Goal: Browse casually

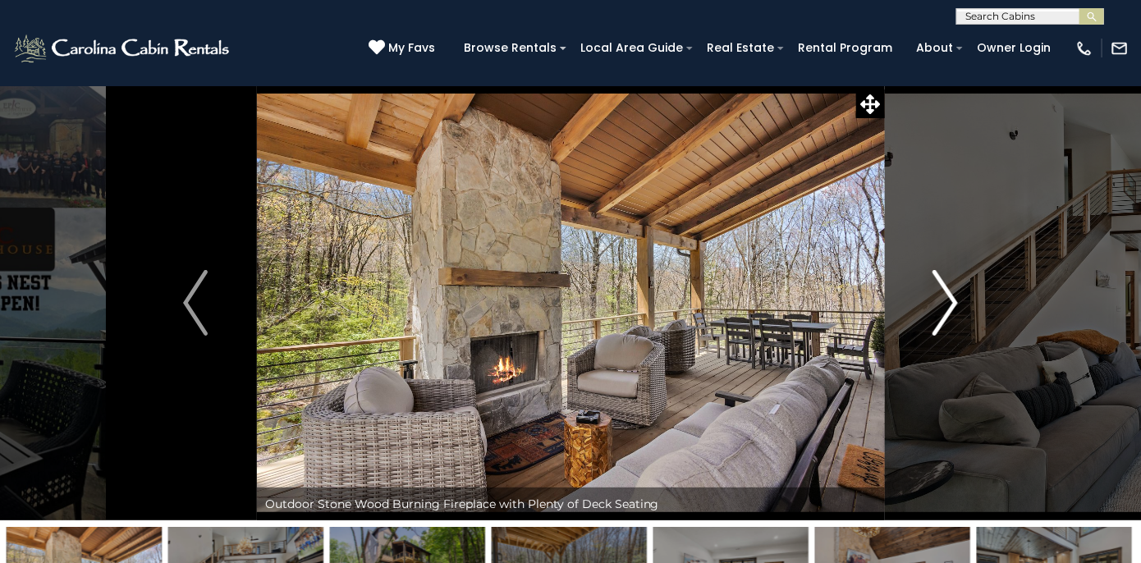
click at [942, 304] on img "Next" at bounding box center [946, 303] width 25 height 66
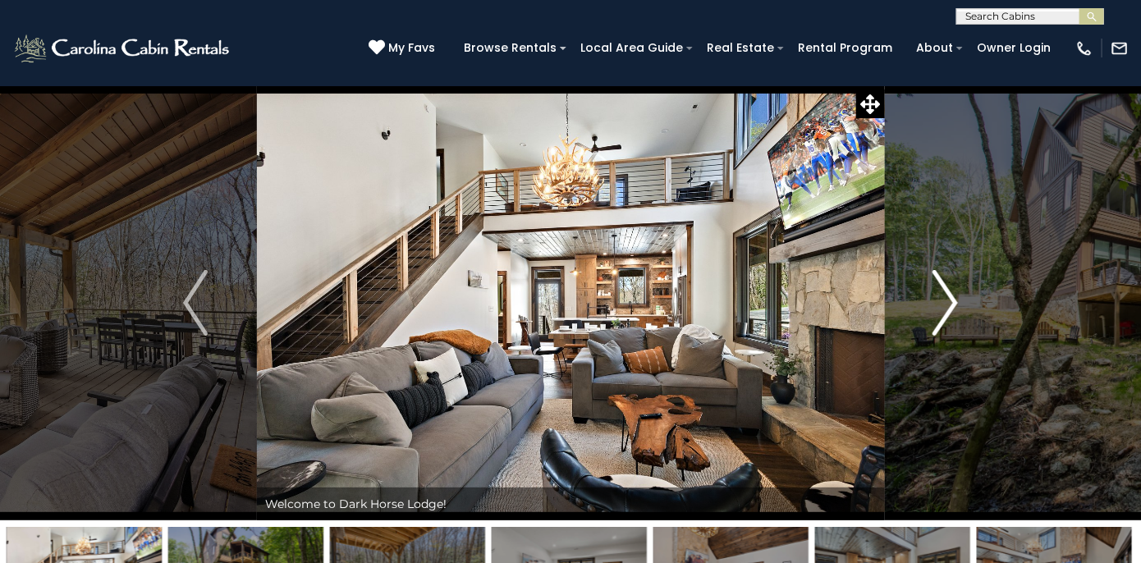
click at [942, 304] on img "Next" at bounding box center [946, 303] width 25 height 66
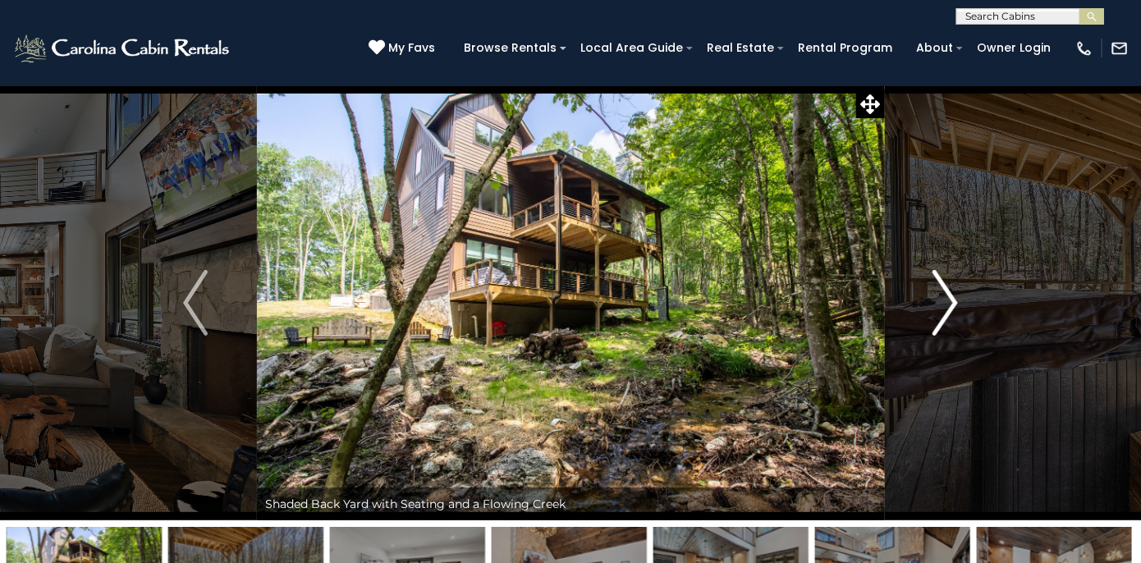
click at [942, 304] on img "Next" at bounding box center [946, 303] width 25 height 66
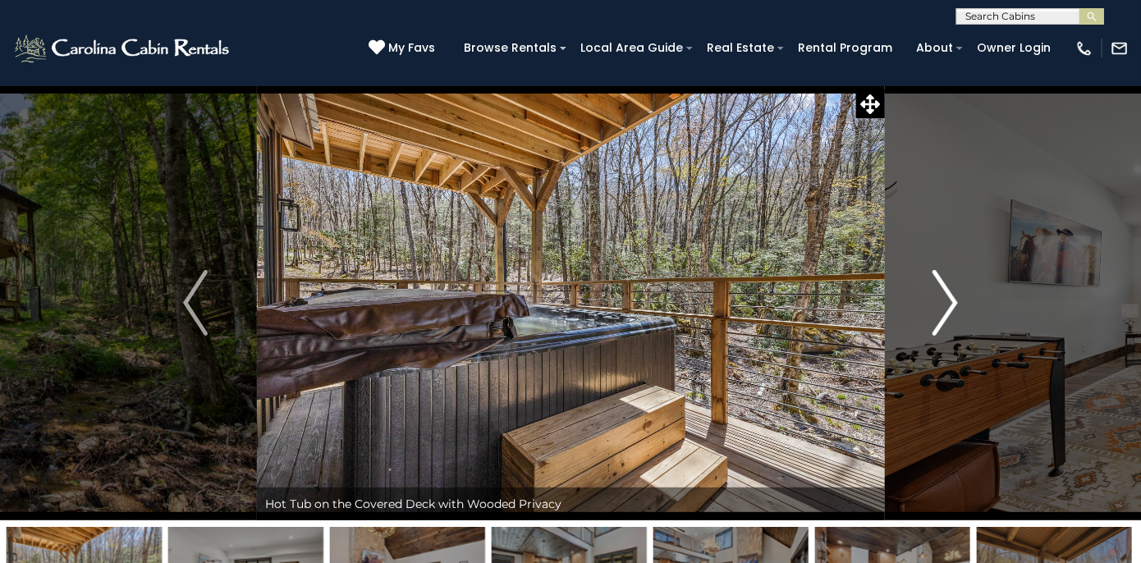
click at [942, 304] on img "Next" at bounding box center [946, 303] width 25 height 66
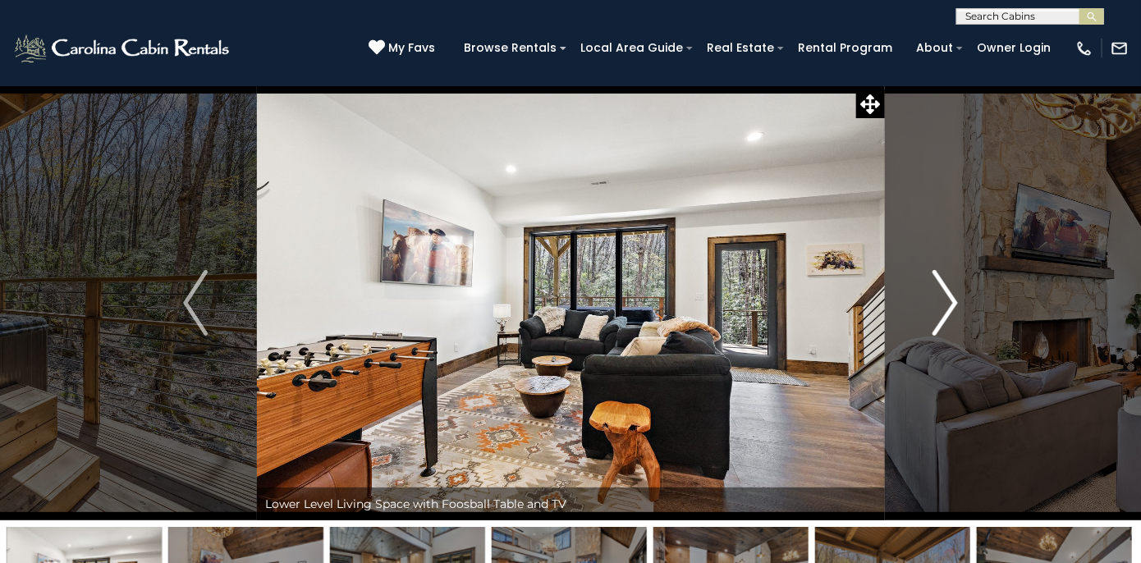
click at [942, 305] on img "Next" at bounding box center [946, 303] width 25 height 66
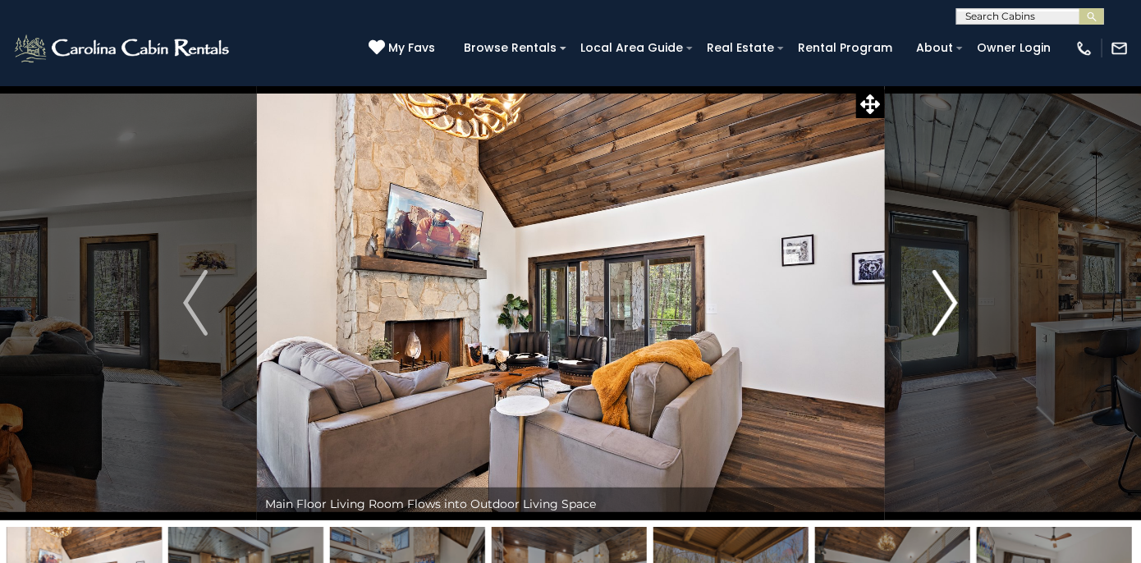
click at [942, 305] on img "Next" at bounding box center [946, 303] width 25 height 66
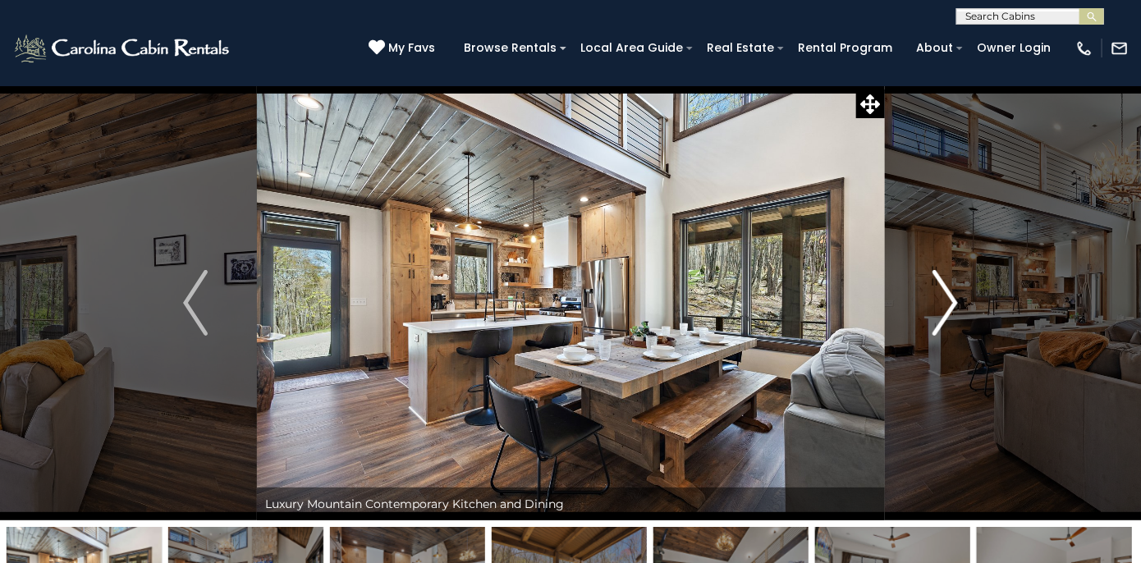
click at [942, 305] on img "Next" at bounding box center [946, 303] width 25 height 66
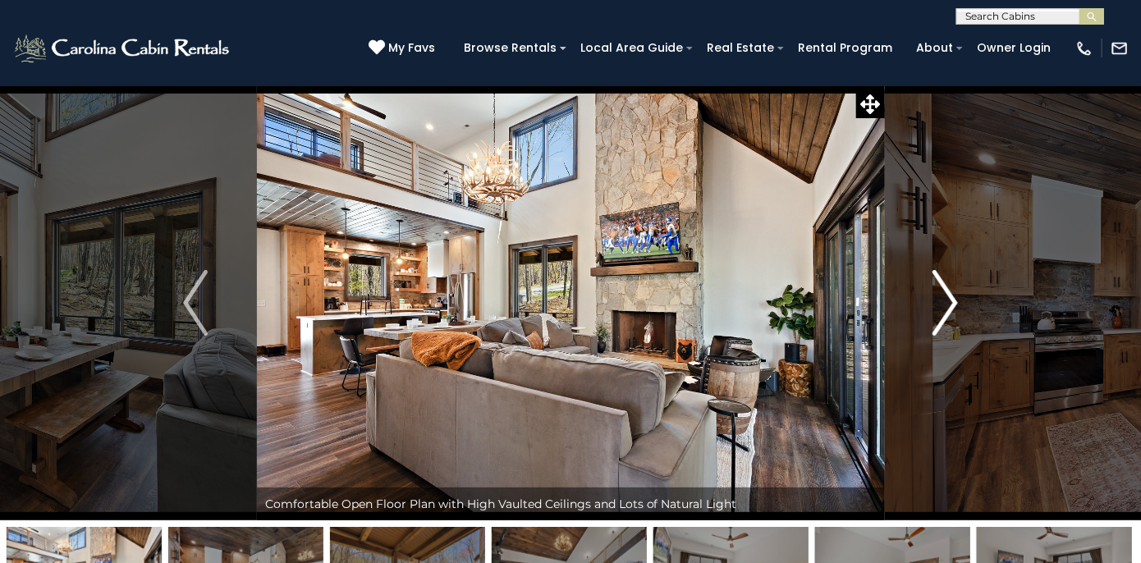
click at [942, 305] on img "Next" at bounding box center [946, 303] width 25 height 66
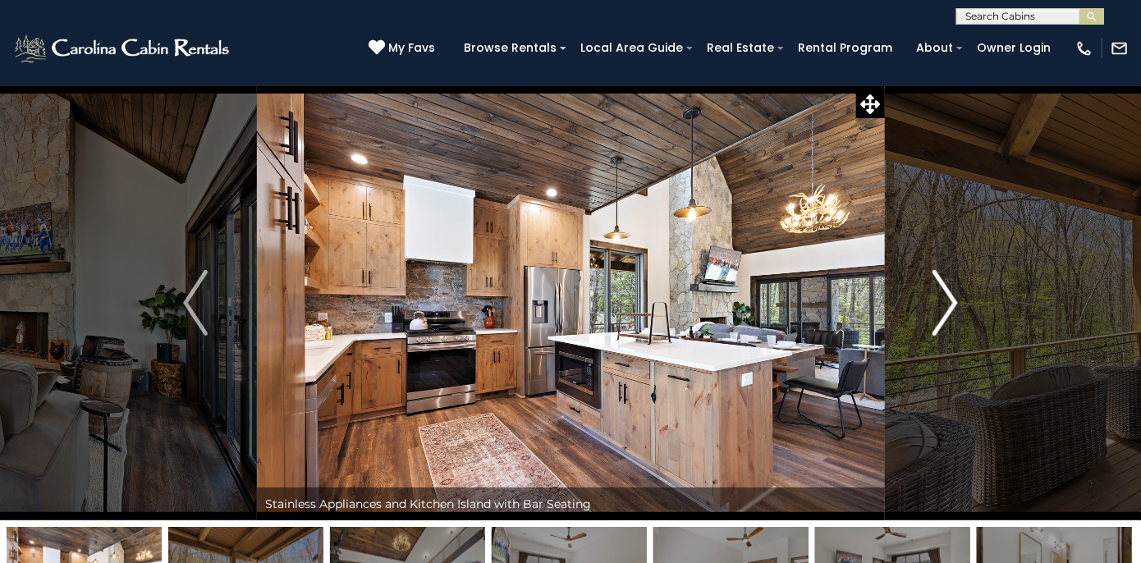
click at [942, 305] on img "Next" at bounding box center [946, 303] width 25 height 66
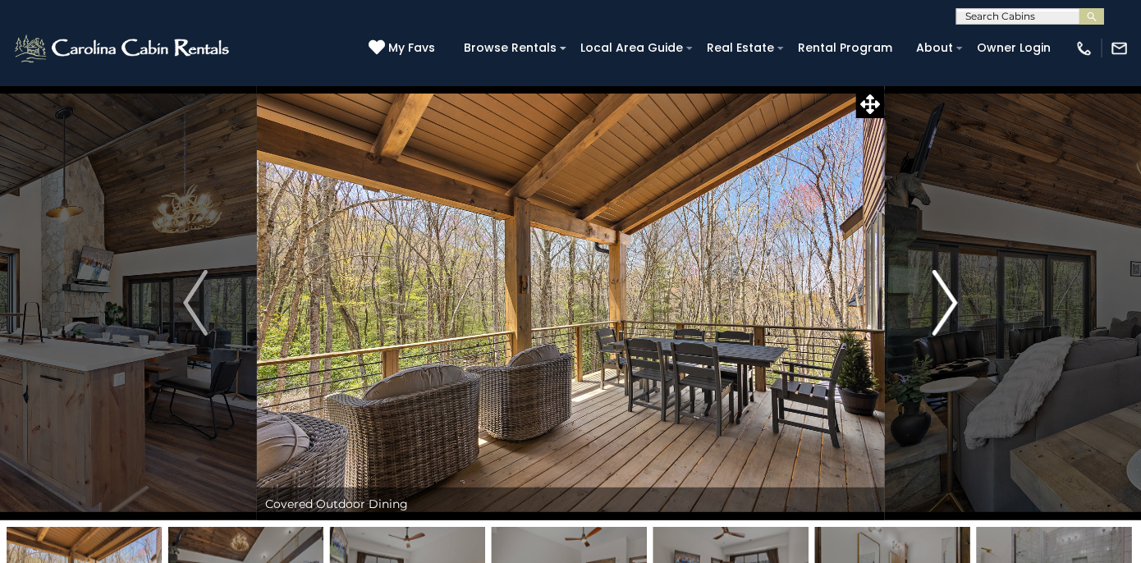
click at [942, 305] on img "Next" at bounding box center [946, 303] width 25 height 66
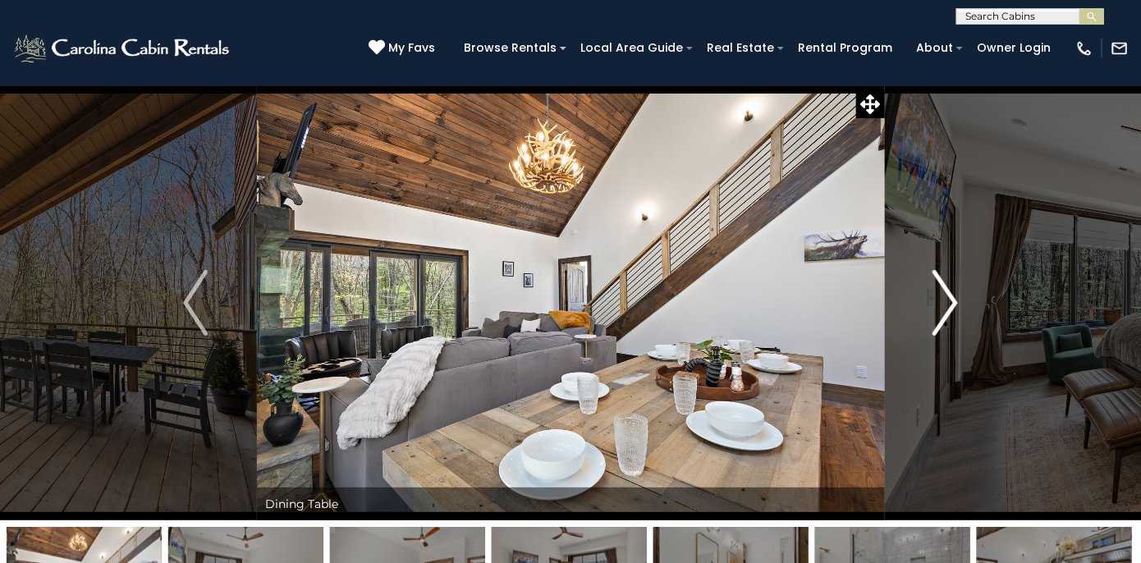
click at [942, 305] on img "Next" at bounding box center [946, 303] width 25 height 66
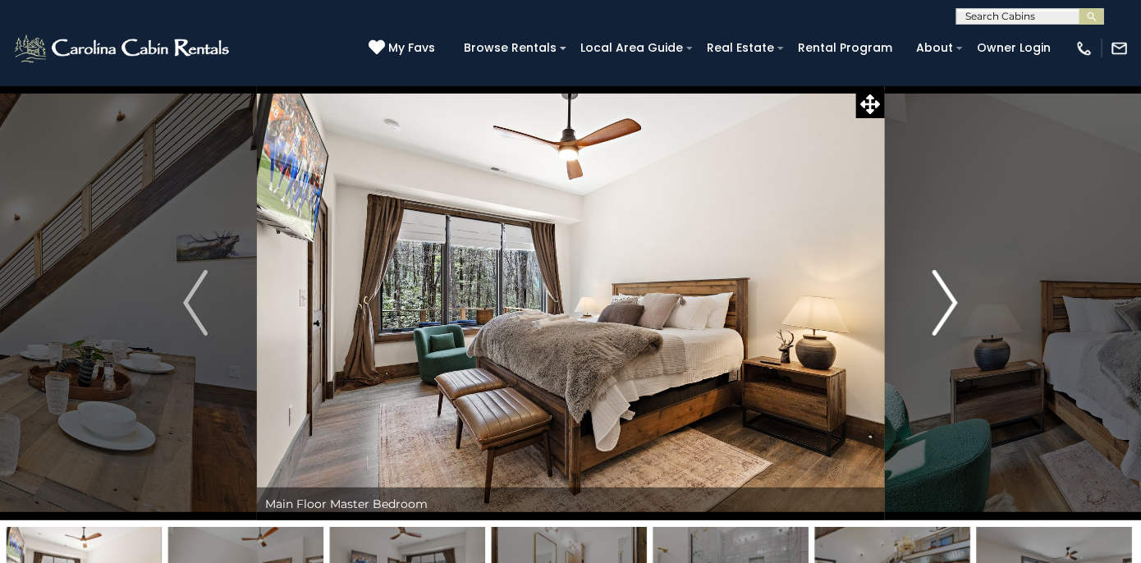
click at [942, 305] on img "Next" at bounding box center [946, 303] width 25 height 66
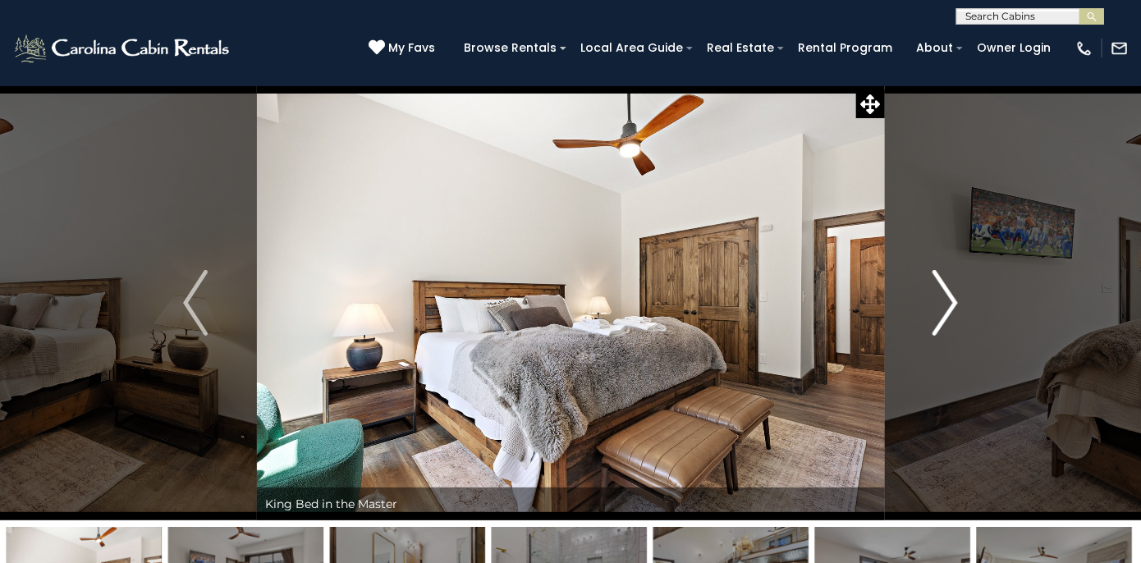
click at [942, 305] on img "Next" at bounding box center [946, 303] width 25 height 66
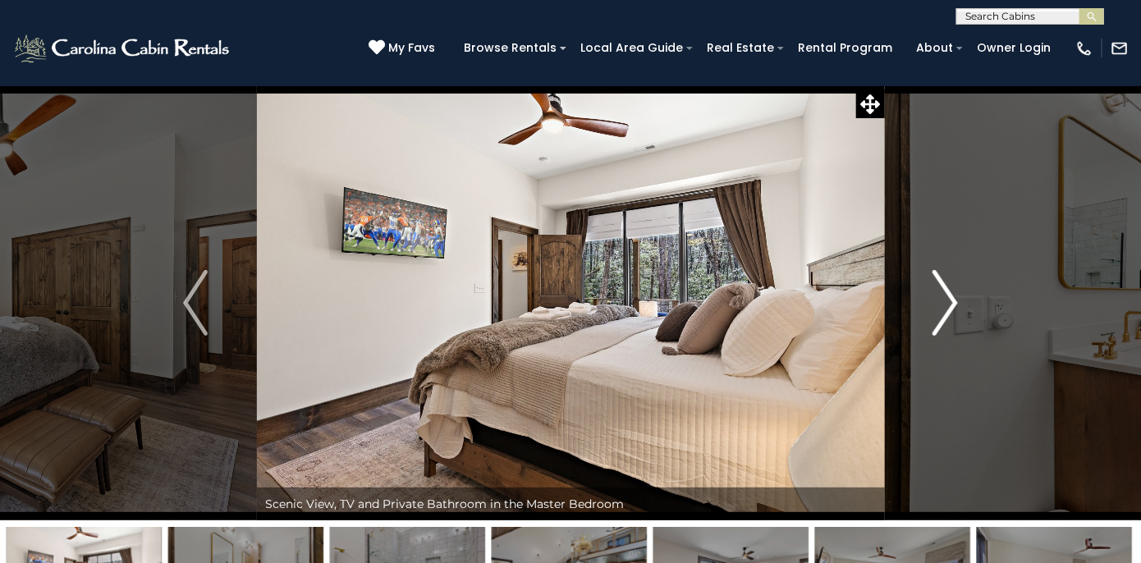
click at [942, 305] on img "Next" at bounding box center [946, 303] width 25 height 66
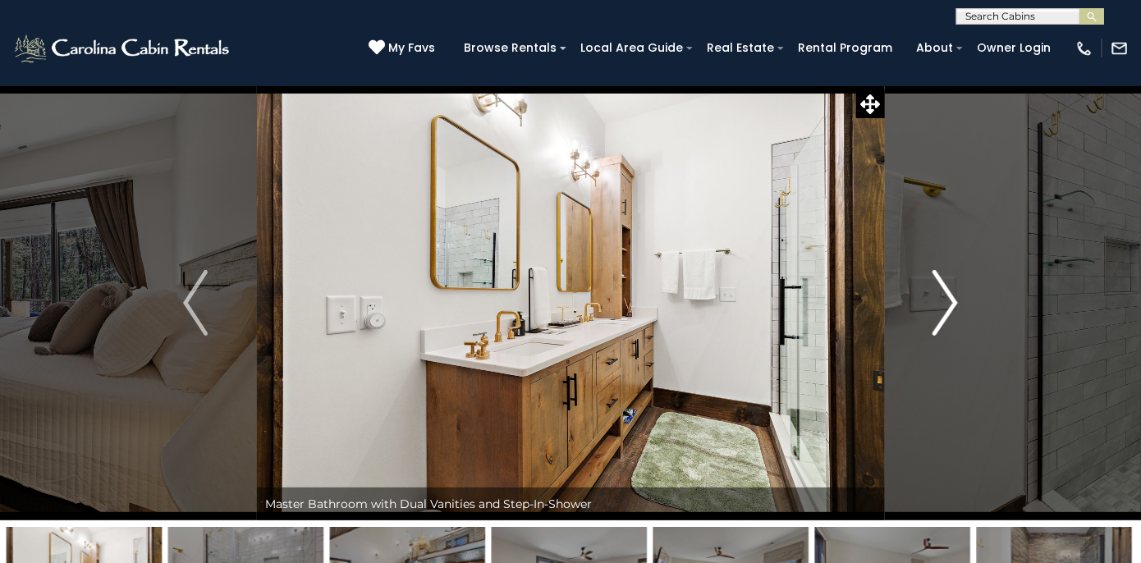
click at [942, 305] on img "Next" at bounding box center [946, 303] width 25 height 66
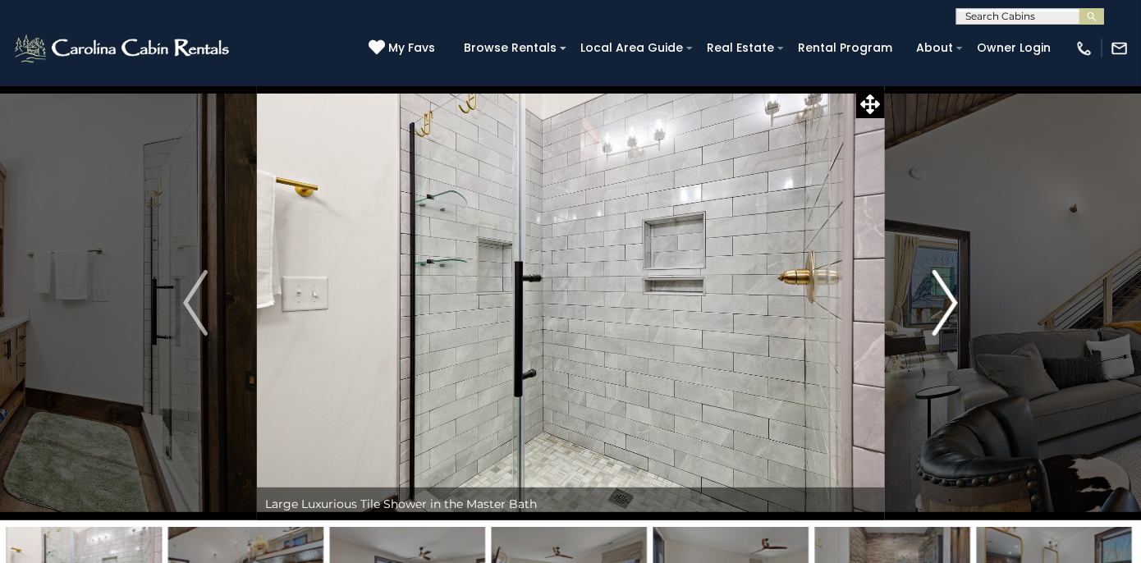
click at [942, 305] on img "Next" at bounding box center [946, 303] width 25 height 66
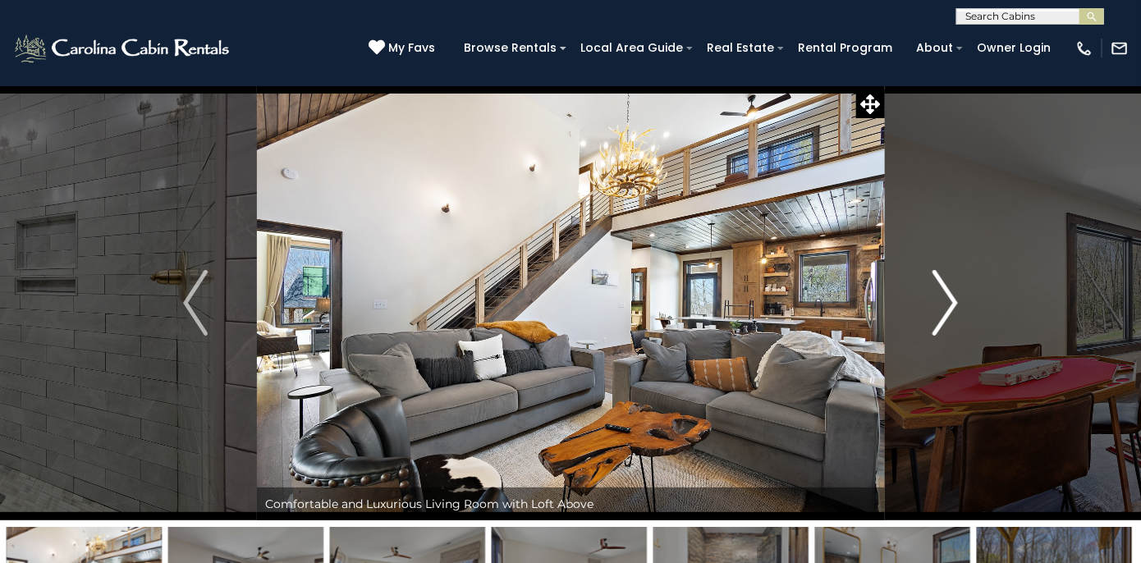
click at [942, 305] on img "Next" at bounding box center [946, 303] width 25 height 66
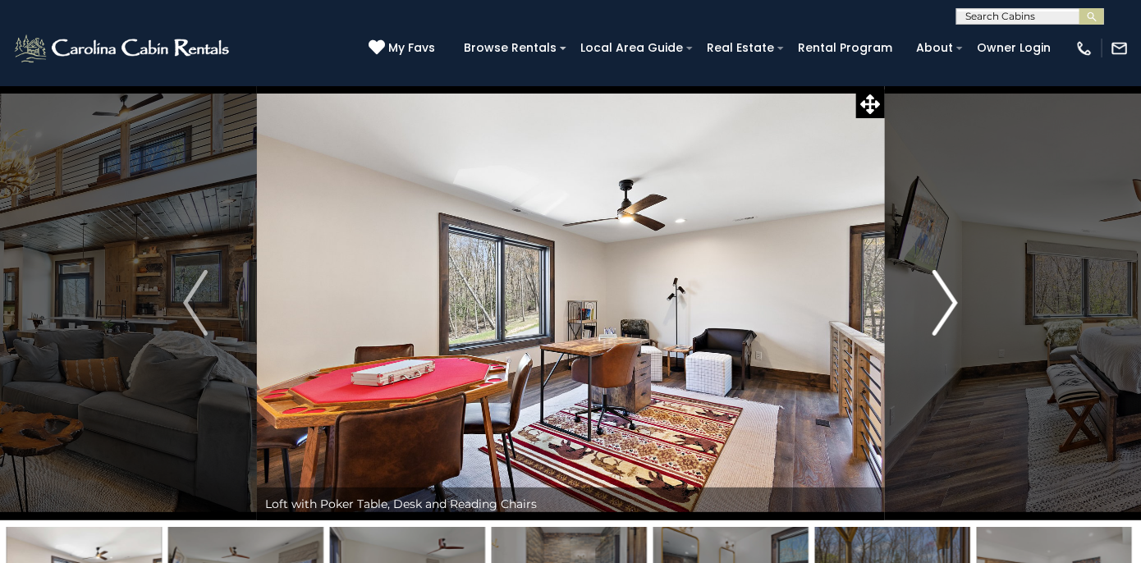
click at [942, 305] on img "Next" at bounding box center [946, 303] width 25 height 66
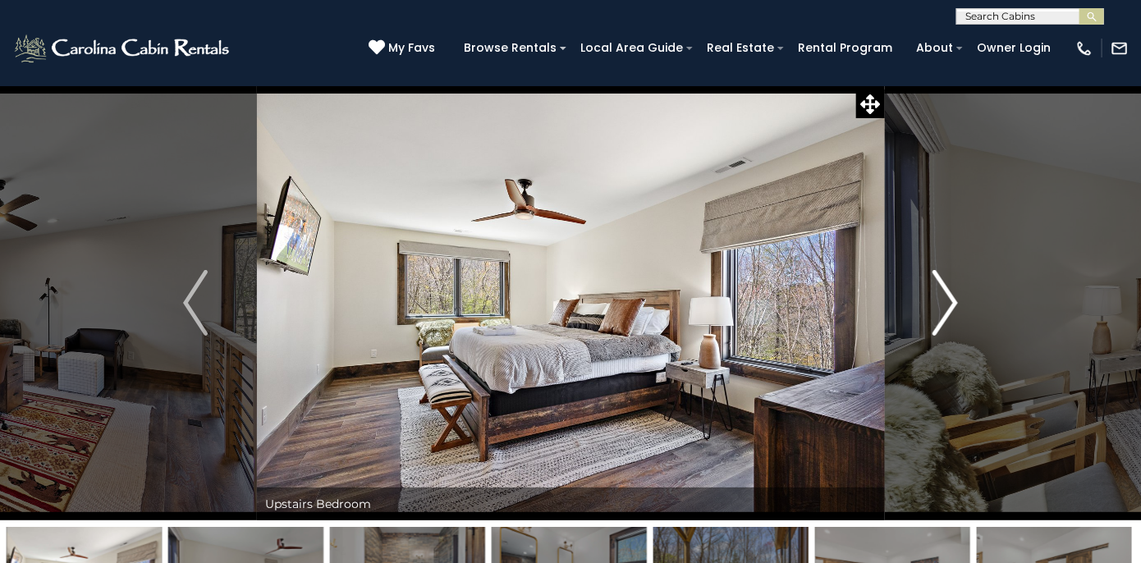
click at [942, 305] on img "Next" at bounding box center [946, 303] width 25 height 66
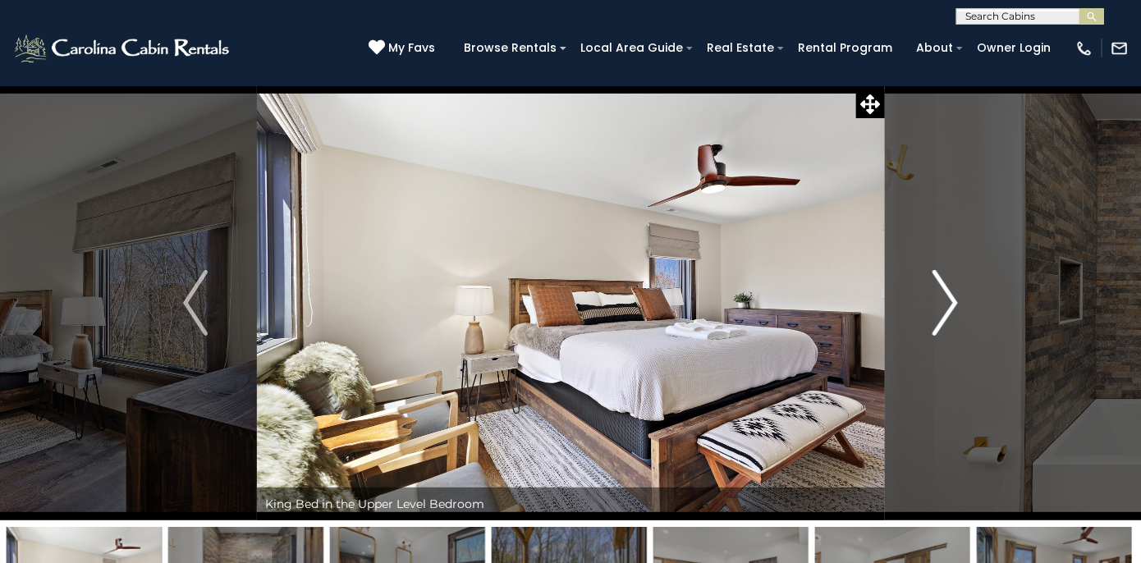
click at [942, 305] on img "Next" at bounding box center [946, 303] width 25 height 66
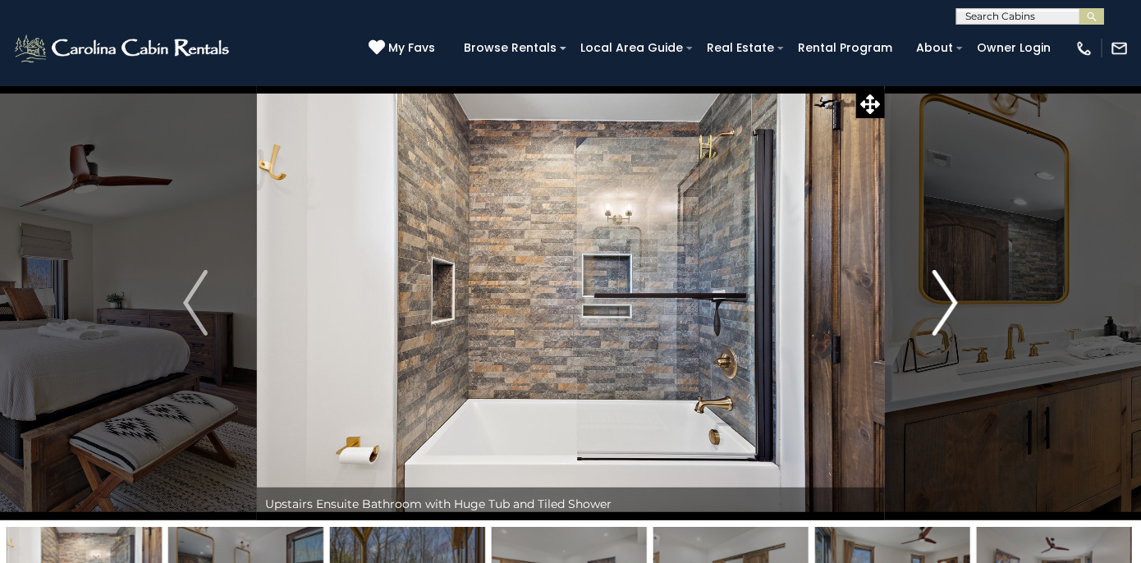
click at [942, 305] on img "Next" at bounding box center [946, 303] width 25 height 66
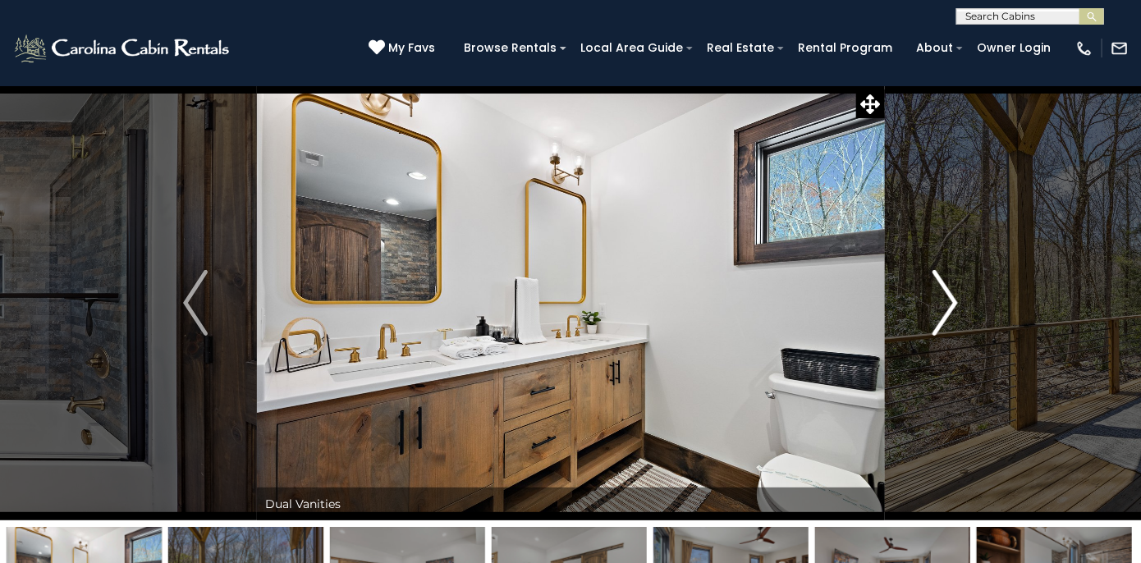
click at [942, 305] on img "Next" at bounding box center [946, 303] width 25 height 66
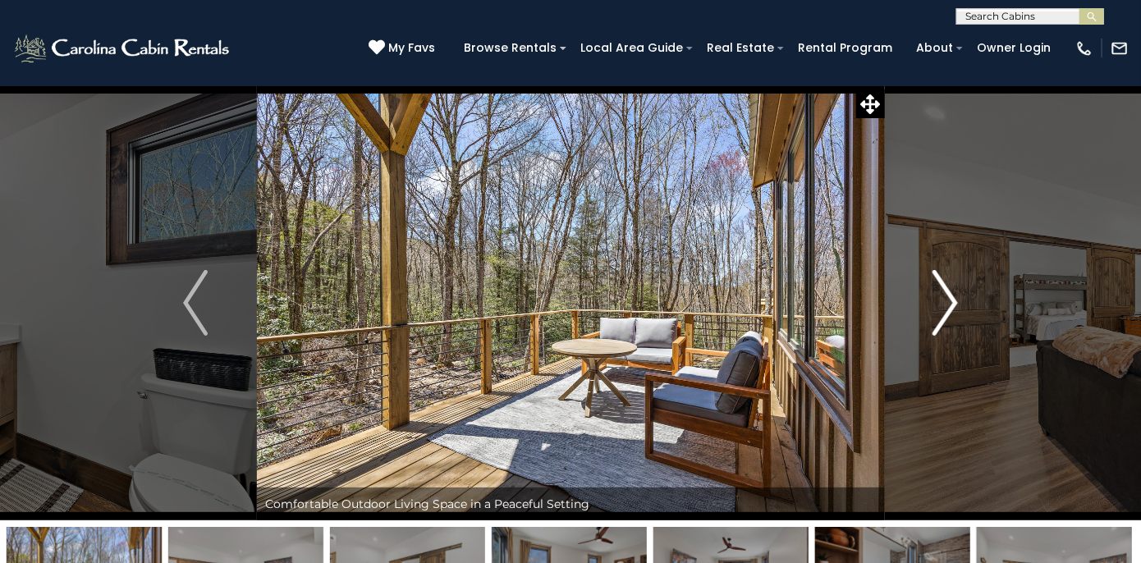
click at [942, 305] on img "Next" at bounding box center [946, 303] width 25 height 66
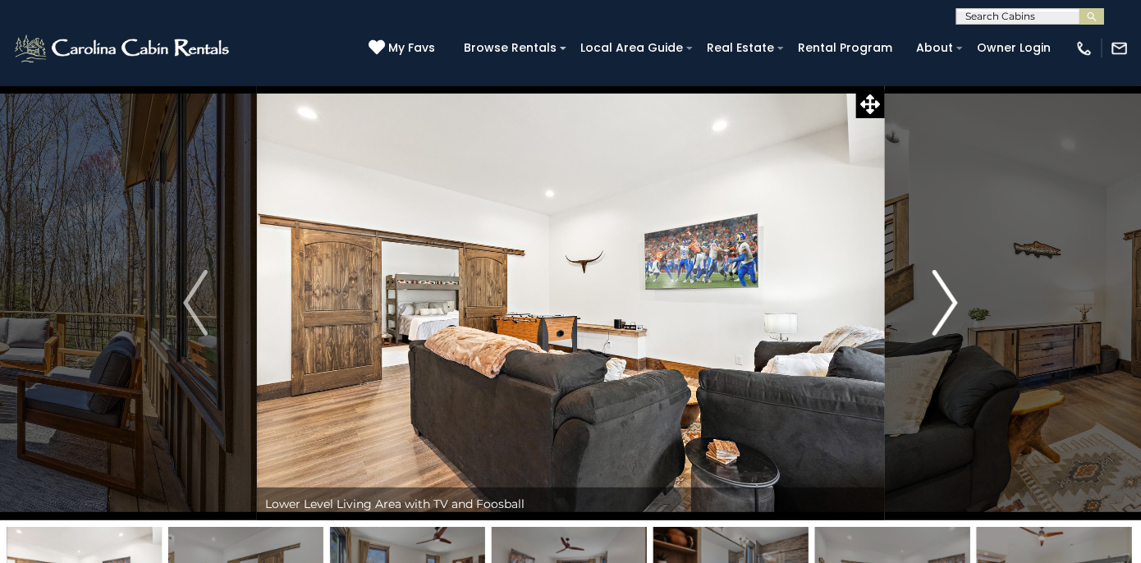
click at [942, 305] on img "Next" at bounding box center [946, 303] width 25 height 66
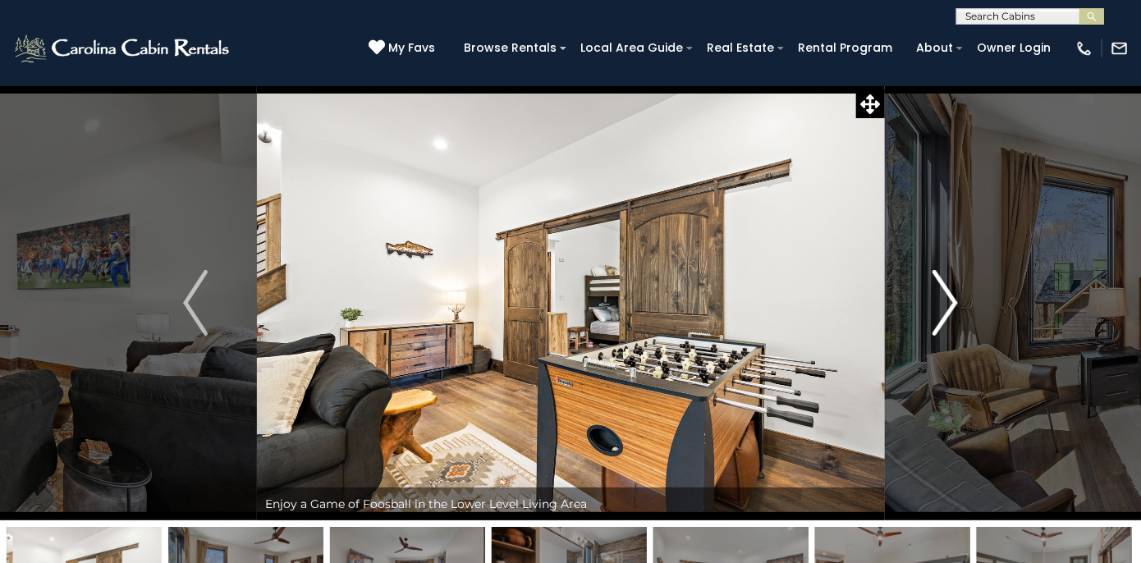
click at [942, 305] on img "Next" at bounding box center [946, 303] width 25 height 66
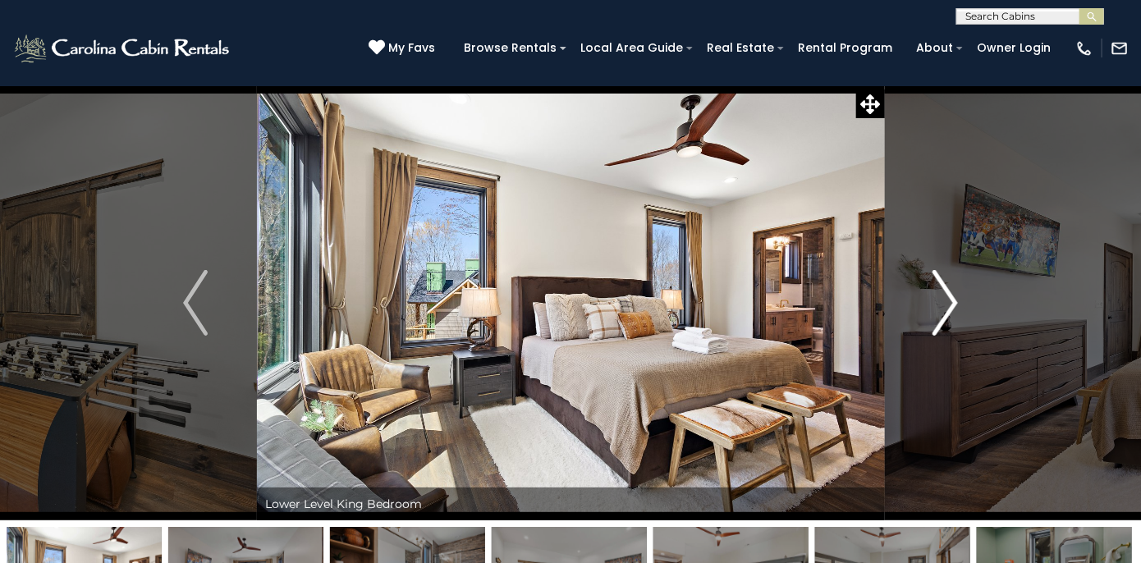
click at [942, 305] on img "Next" at bounding box center [946, 303] width 25 height 66
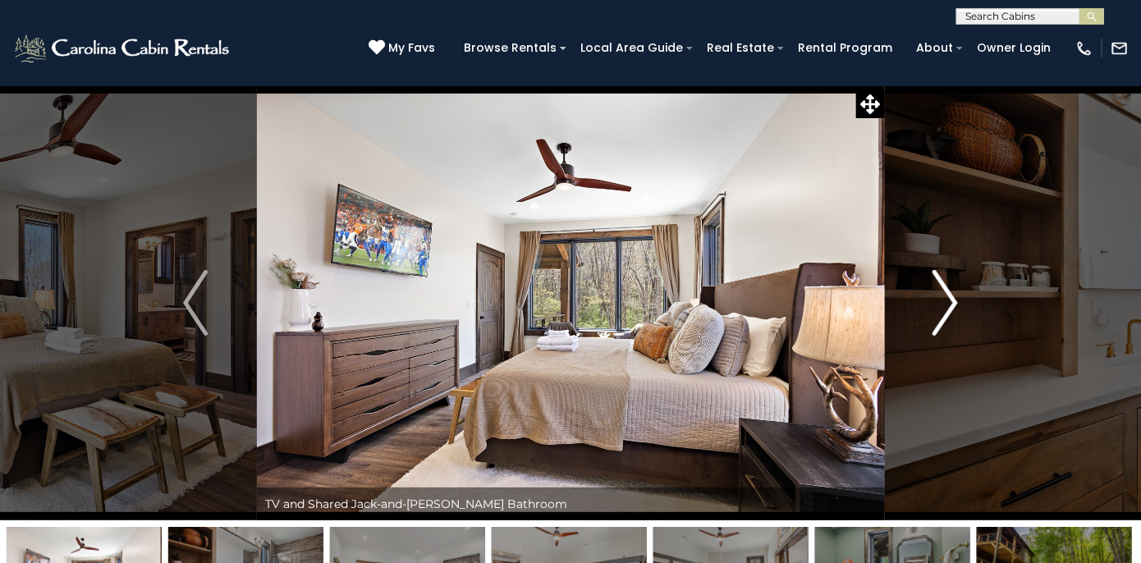
click at [942, 305] on img "Next" at bounding box center [946, 303] width 25 height 66
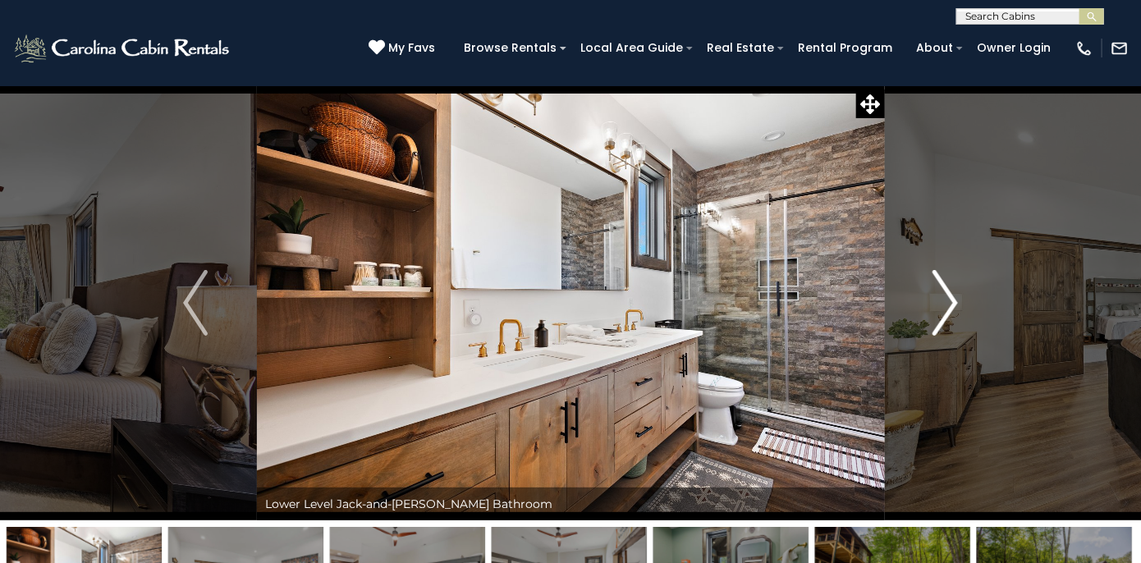
click at [942, 305] on img "Next" at bounding box center [946, 303] width 25 height 66
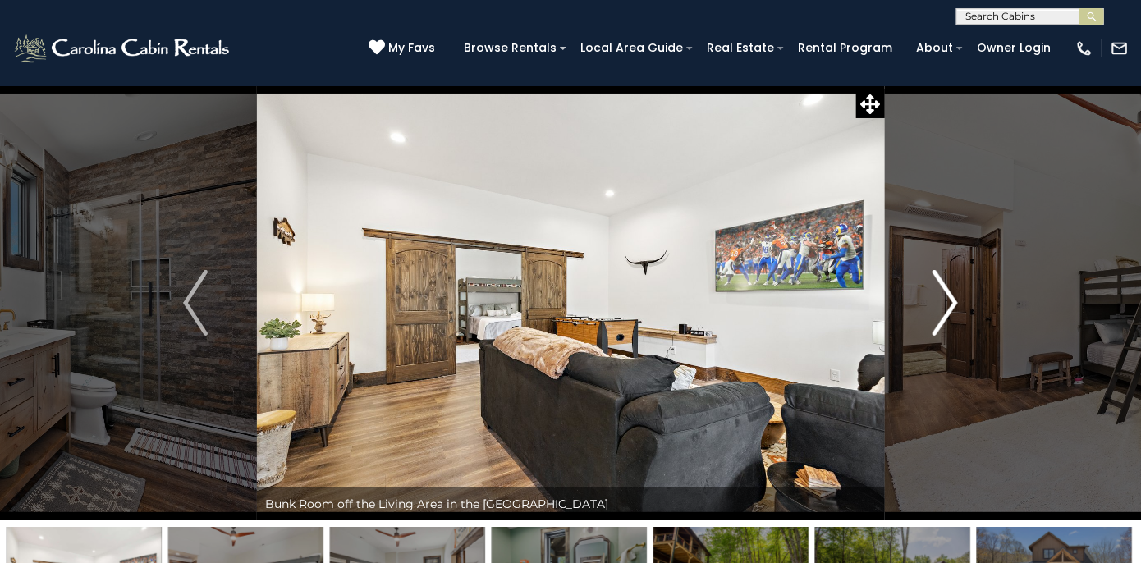
click at [942, 305] on img "Next" at bounding box center [946, 303] width 25 height 66
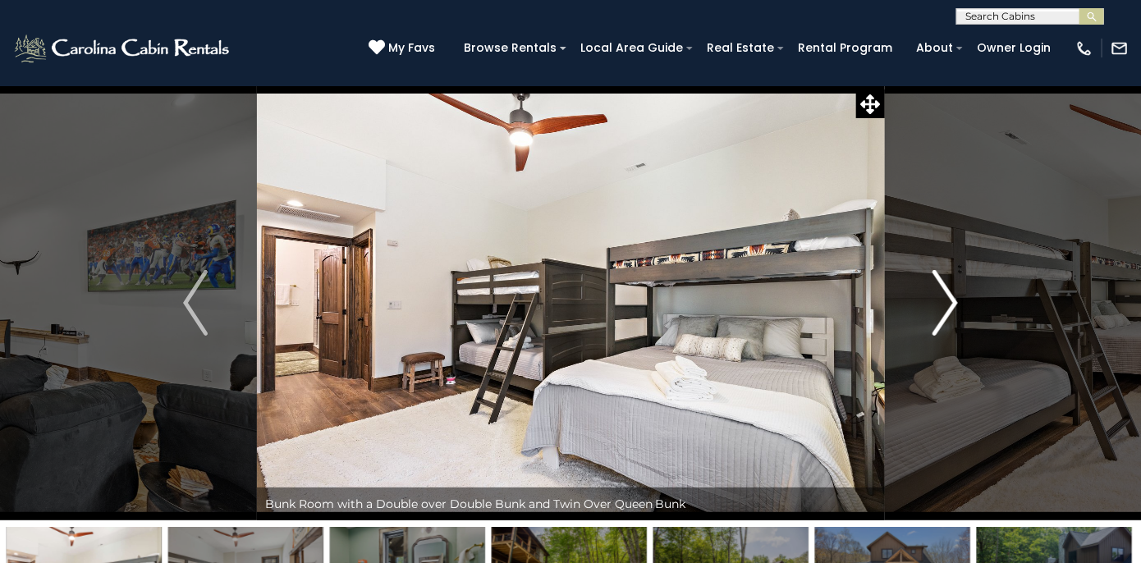
click at [942, 305] on img "Next" at bounding box center [946, 303] width 25 height 66
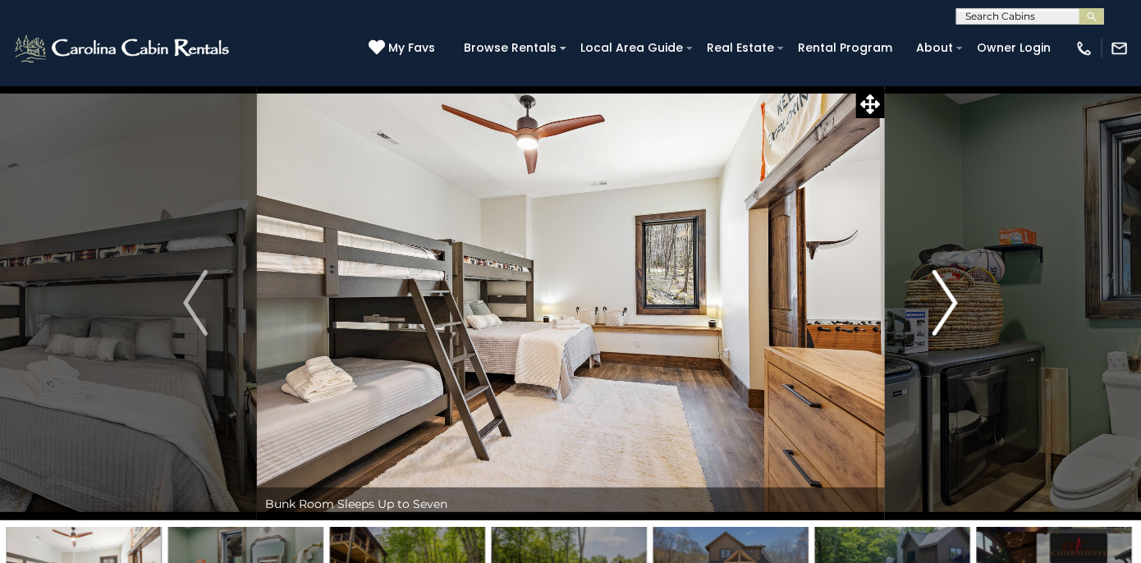
click at [942, 305] on img "Next" at bounding box center [946, 303] width 25 height 66
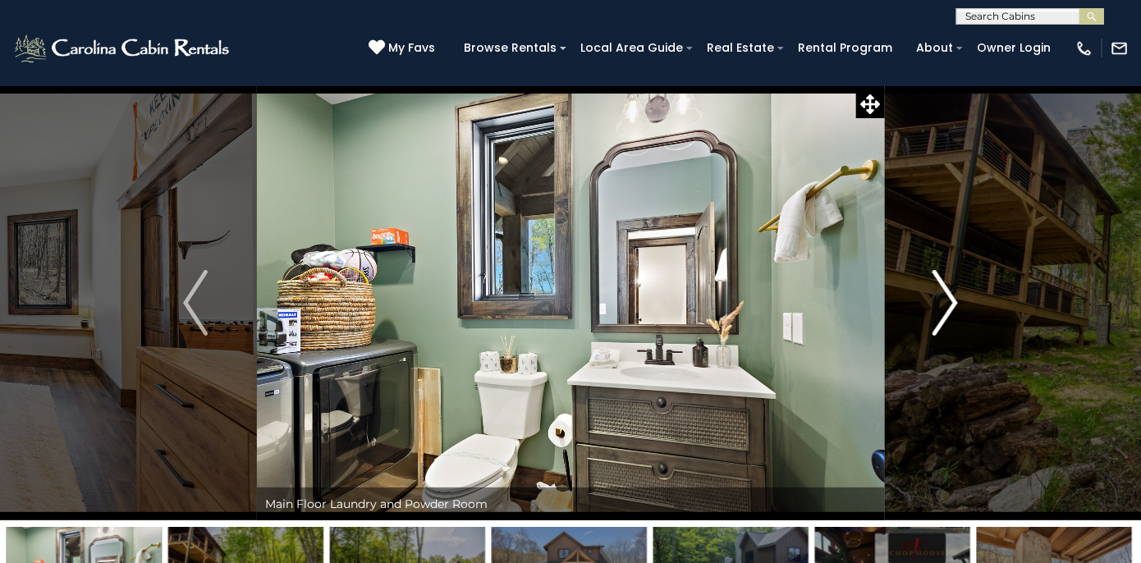
click at [942, 305] on img "Next" at bounding box center [946, 303] width 25 height 66
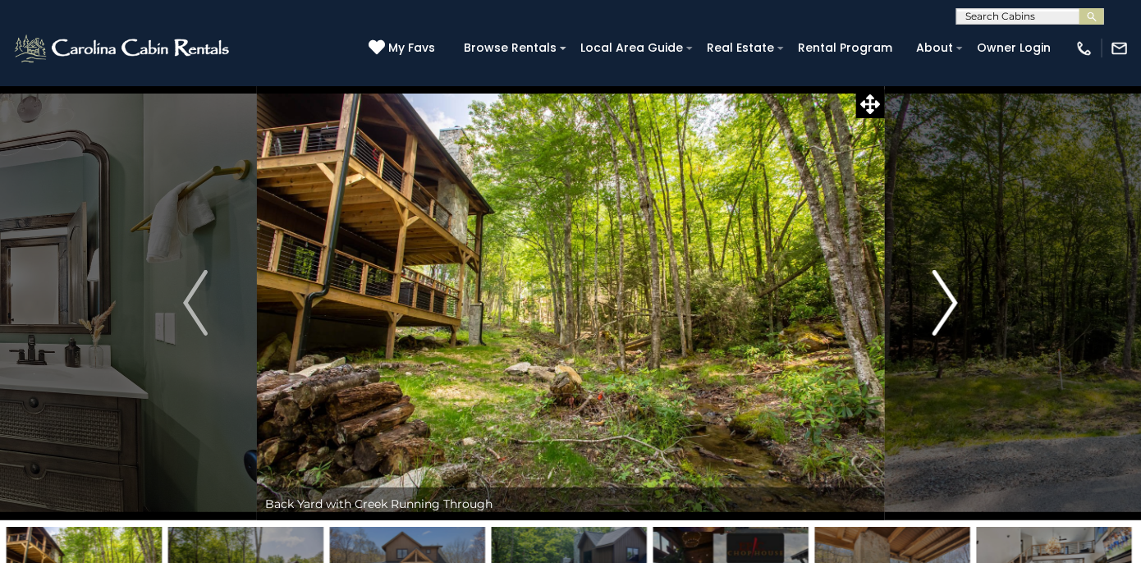
click at [942, 305] on img "Next" at bounding box center [946, 303] width 25 height 66
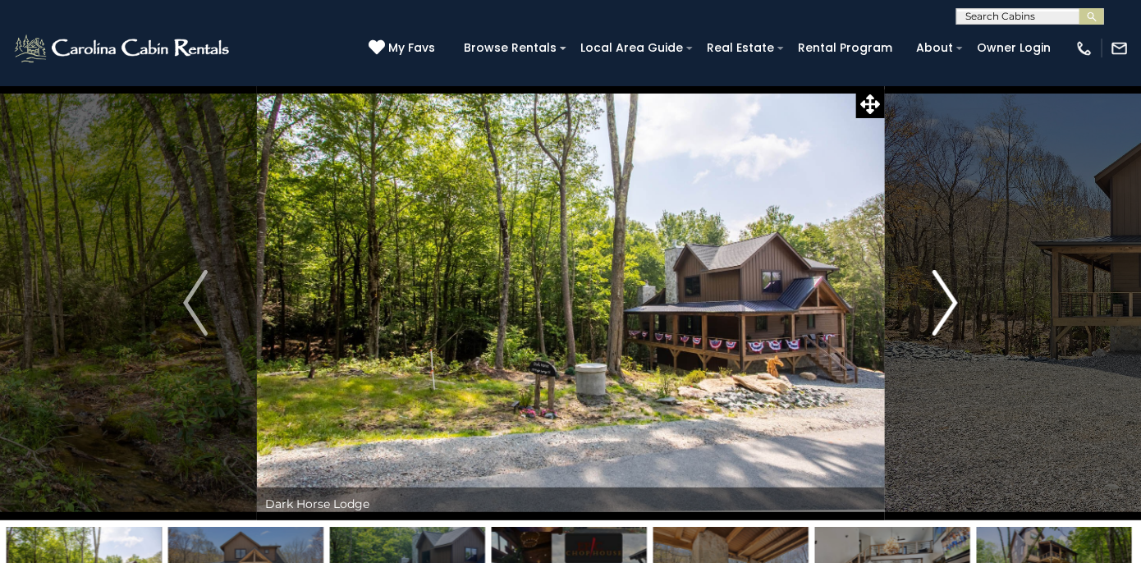
click at [942, 305] on img "Next" at bounding box center [946, 303] width 25 height 66
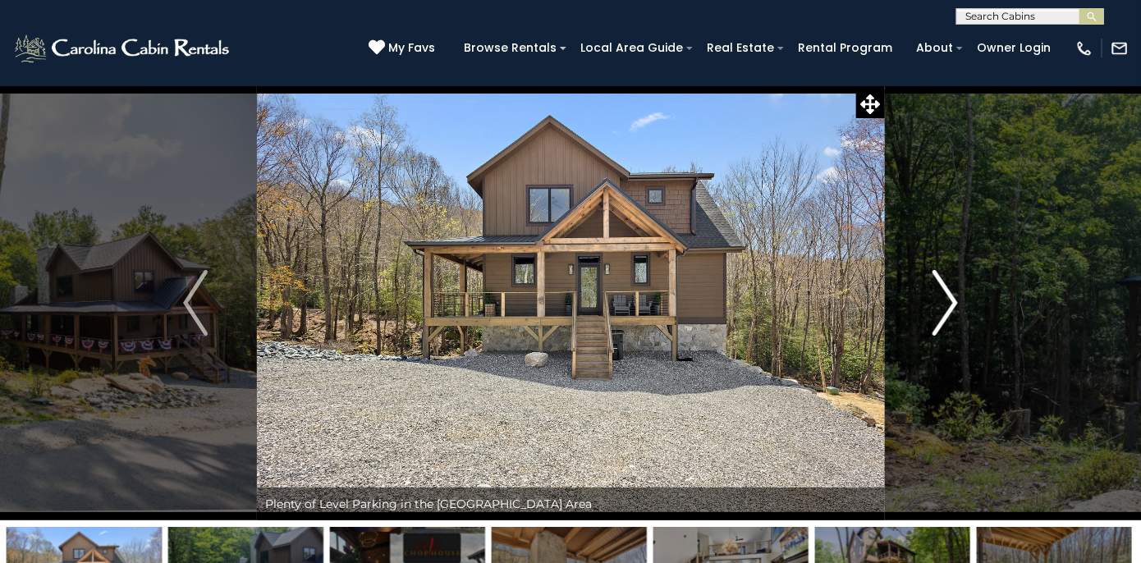
click at [942, 305] on img "Next" at bounding box center [946, 303] width 25 height 66
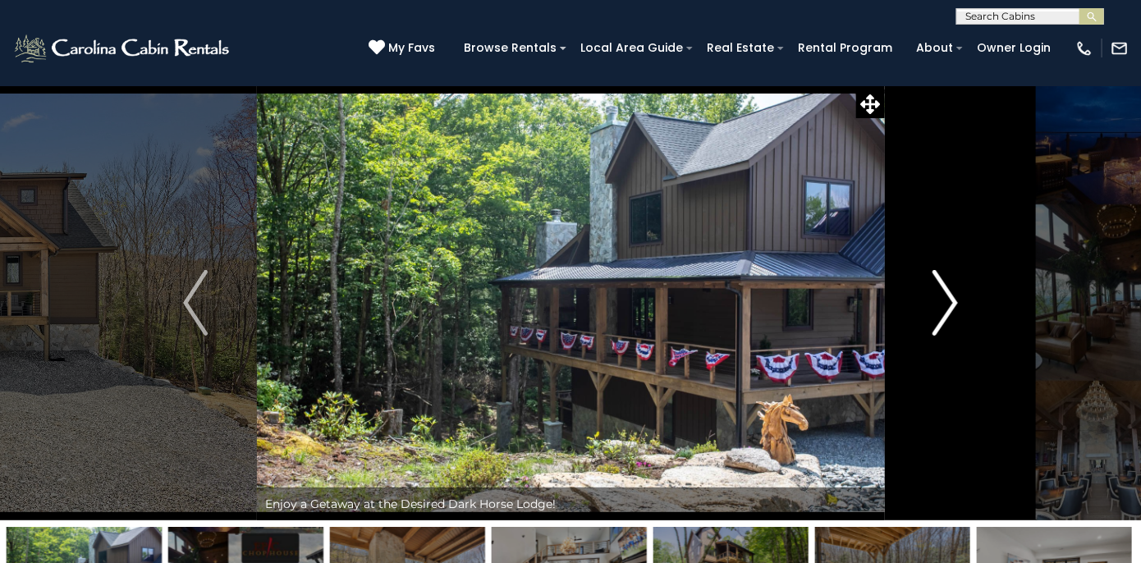
click at [942, 305] on img "Next" at bounding box center [946, 303] width 25 height 66
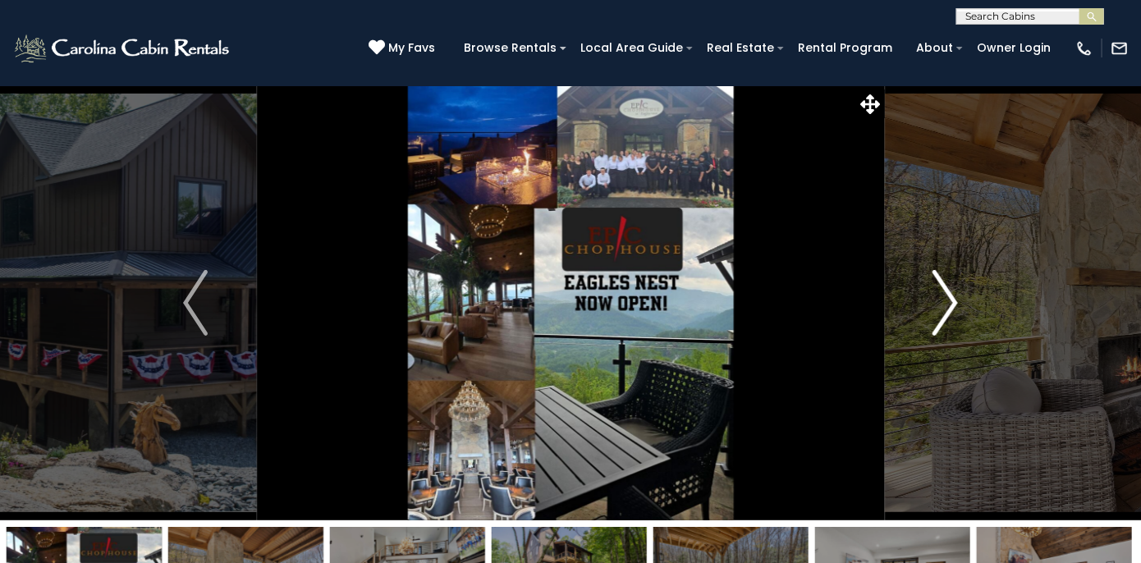
click at [942, 305] on img "Next" at bounding box center [946, 303] width 25 height 66
